Goal: Task Accomplishment & Management: Use online tool/utility

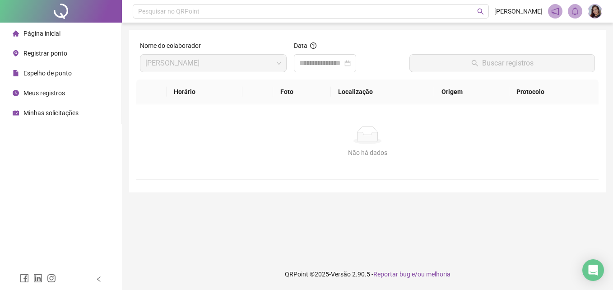
click at [51, 50] on span "Registrar ponto" at bounding box center [45, 53] width 44 height 7
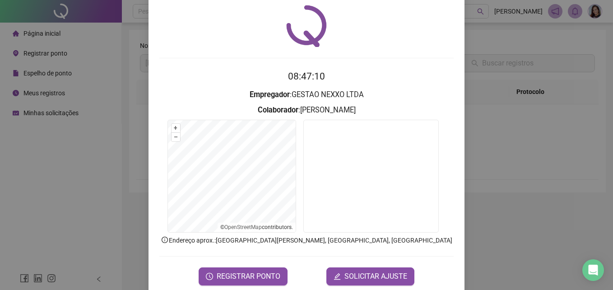
scroll to position [43, 0]
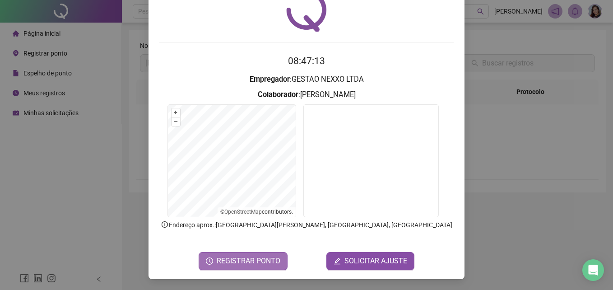
click at [273, 260] on span "REGISTRAR PONTO" at bounding box center [249, 260] width 64 height 11
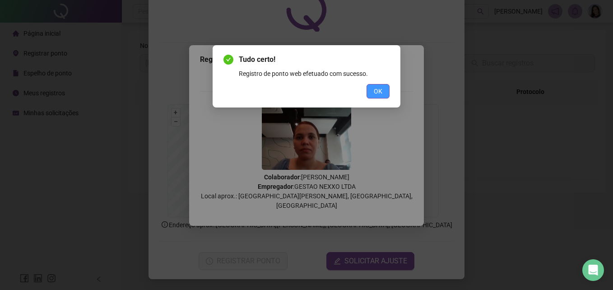
click at [301, 91] on span "OK" at bounding box center [378, 91] width 9 height 10
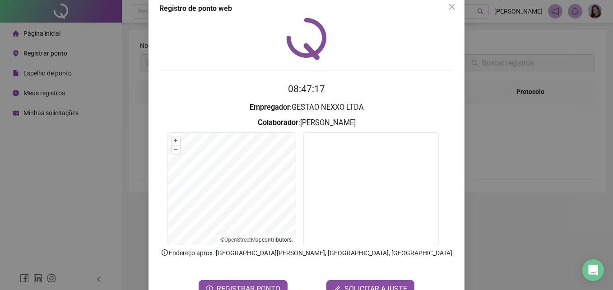
scroll to position [0, 0]
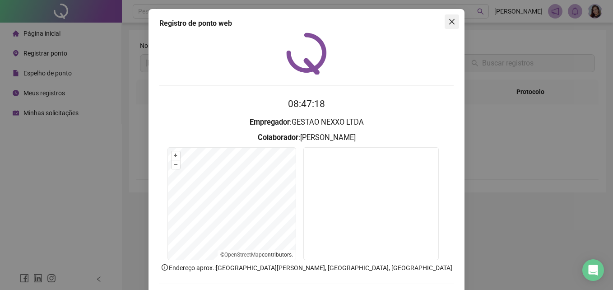
click at [301, 20] on icon "close" at bounding box center [451, 21] width 7 height 7
